Goal: Information Seeking & Learning: Learn about a topic

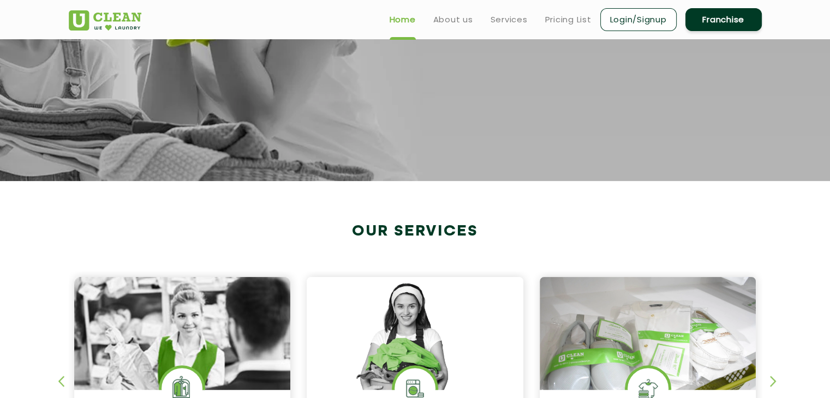
scroll to position [239, 0]
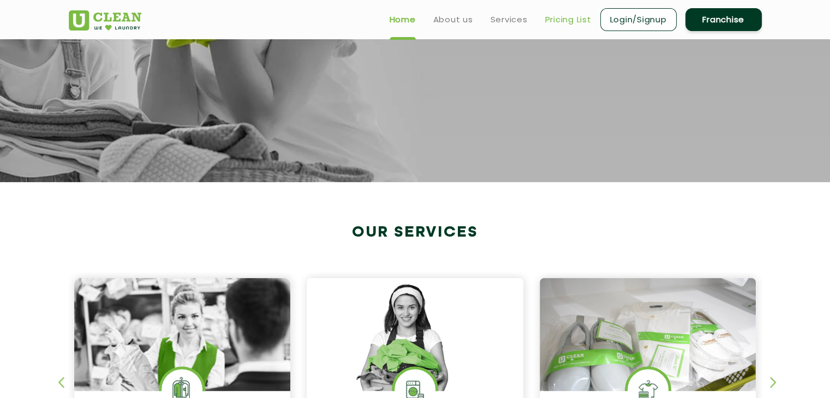
click at [559, 21] on link "Pricing List" at bounding box center [568, 19] width 46 height 13
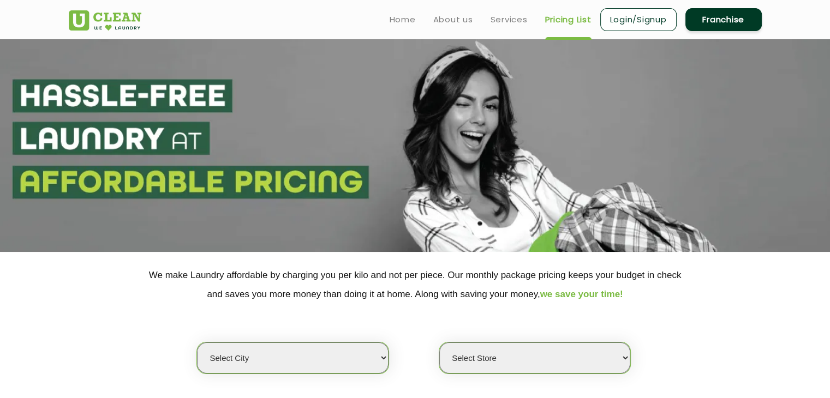
select select "0"
click at [391, 26] on ul "Home About us Services Pricing List Login/Signup Franchise" at bounding box center [571, 20] width 381 height 26
click at [402, 18] on link "Home" at bounding box center [403, 19] width 26 height 13
select select "0"
